Goal: Information Seeking & Learning: Learn about a topic

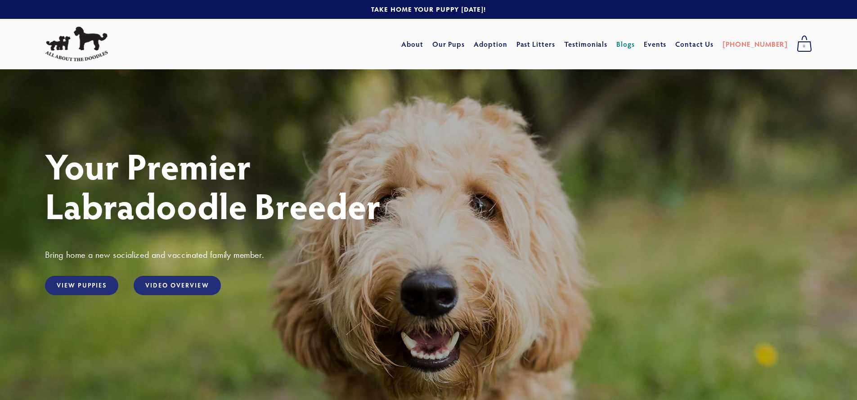
click at [635, 46] on link "Blogs" at bounding box center [625, 44] width 18 height 16
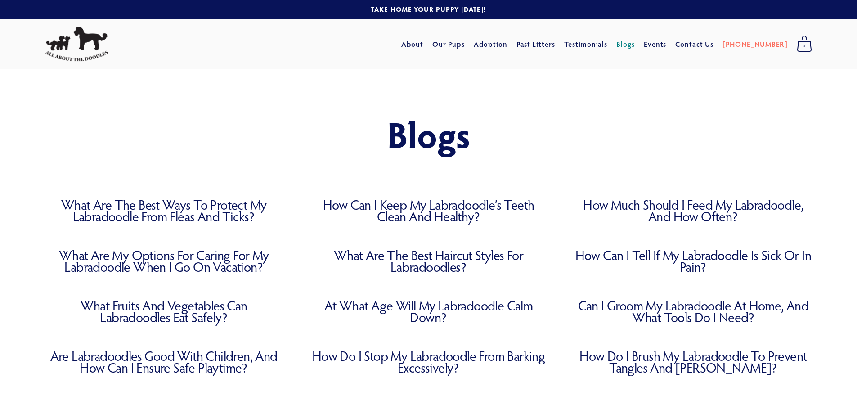
click at [171, 216] on link "What Are the Best Ways to Protect My Labradoodle from Fleas and Ticks?" at bounding box center [164, 210] width 238 height 23
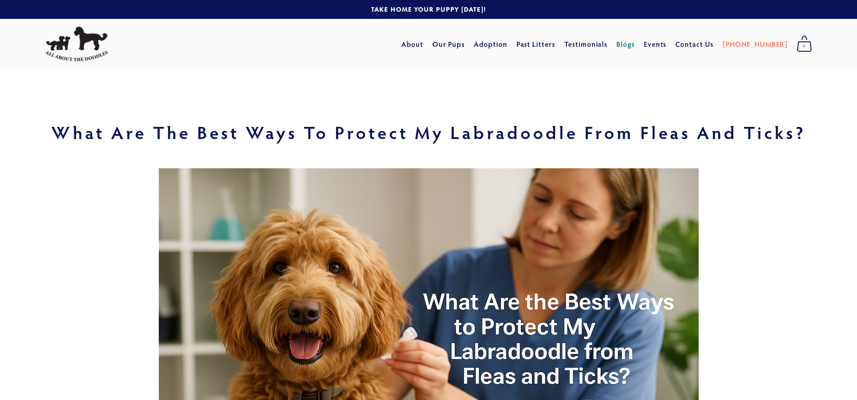
click at [635, 45] on link "Blogs" at bounding box center [625, 44] width 18 height 16
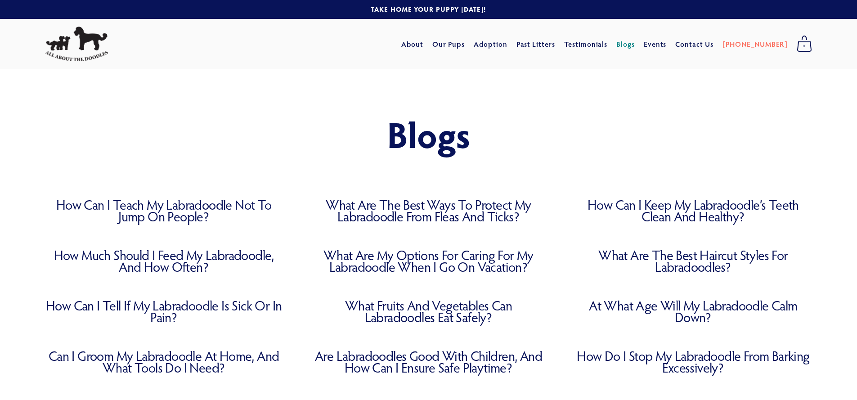
click at [166, 207] on link "How Can I Teach My Labradoodle Not to Jump on People?" at bounding box center [164, 210] width 238 height 23
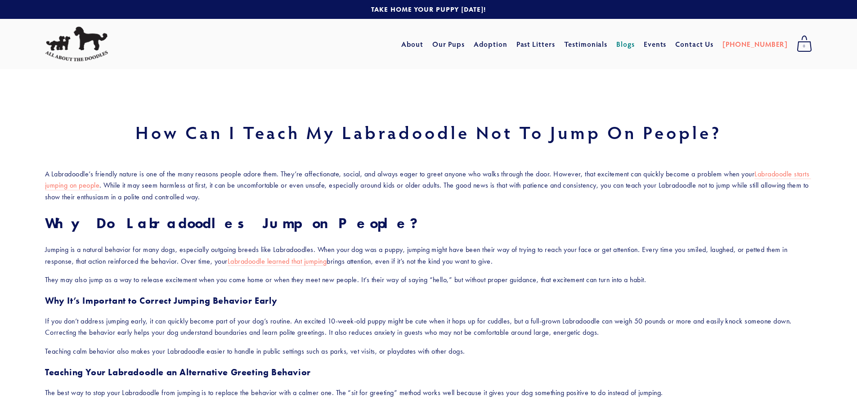
click at [635, 43] on link "Blogs" at bounding box center [625, 44] width 18 height 16
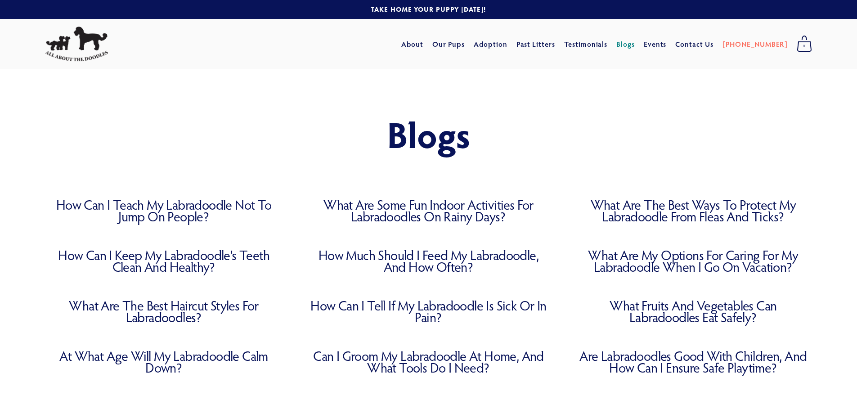
click at [140, 210] on link "How Can I Teach My Labradoodle Not to Jump on People?" at bounding box center [164, 210] width 238 height 23
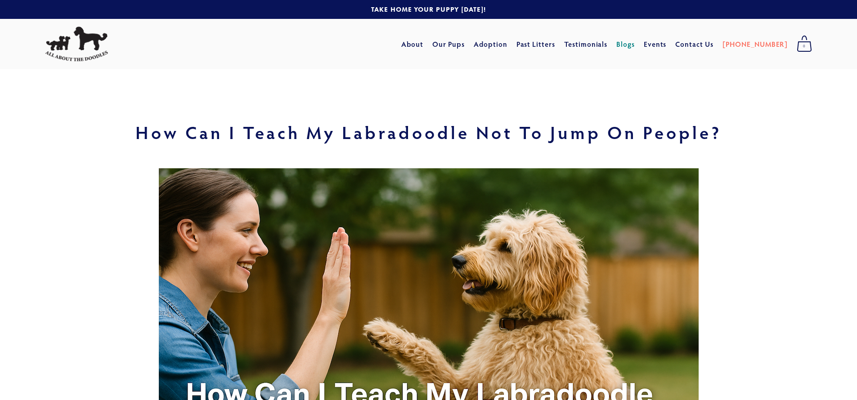
click at [635, 42] on link "Blogs" at bounding box center [625, 44] width 18 height 16
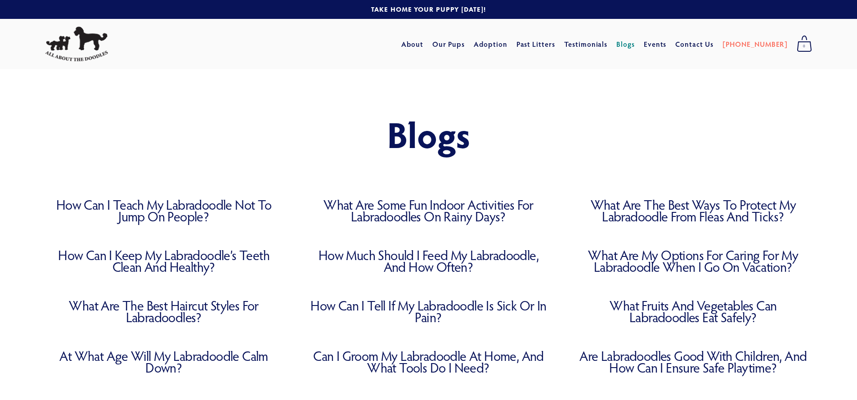
click at [454, 201] on link "What Are Some Fun Indoor Activities for Labradoodles on Rainy Days?" at bounding box center [429, 210] width 238 height 23
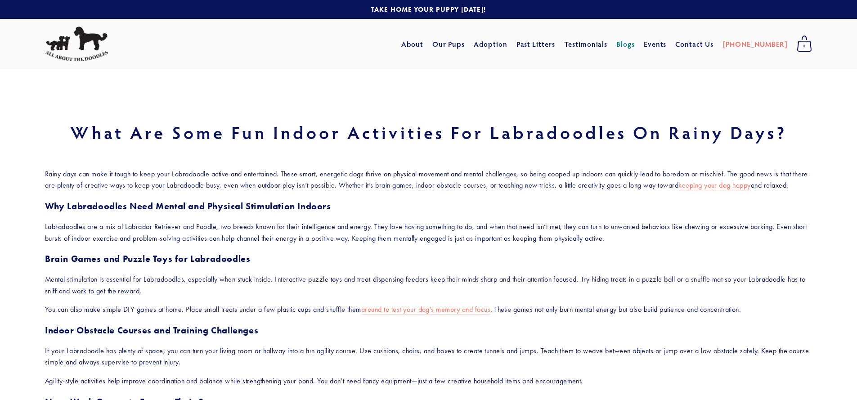
click at [635, 43] on link "Blogs" at bounding box center [625, 44] width 18 height 16
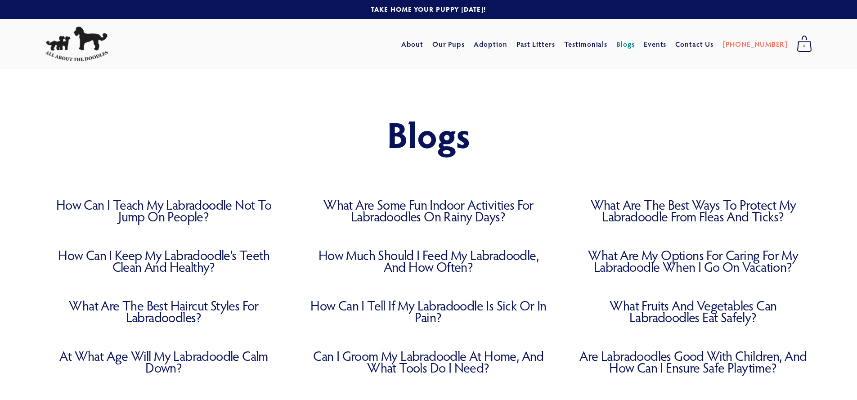
click at [635, 44] on link "Blogs" at bounding box center [625, 44] width 18 height 16
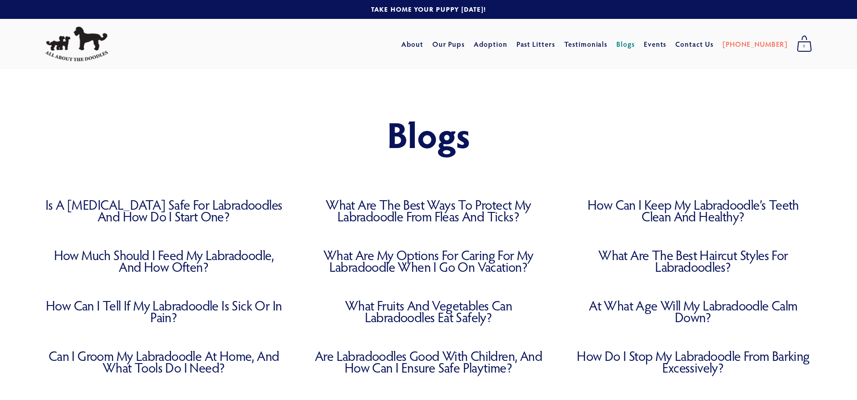
click at [193, 214] on link "Is a [MEDICAL_DATA] Safe for Labradoodles and How Do I Start One?" at bounding box center [164, 210] width 238 height 23
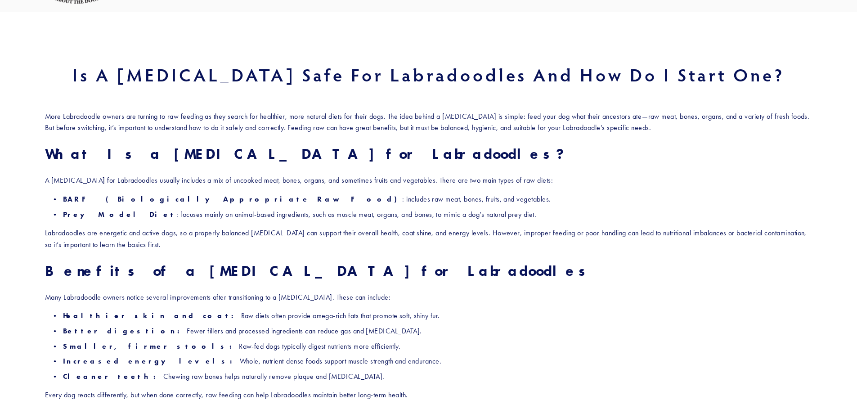
scroll to position [145, 0]
